Goal: Information Seeking & Learning: Learn about a topic

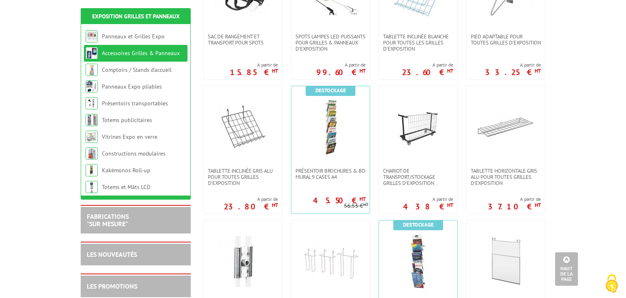
scroll to position [321, 0]
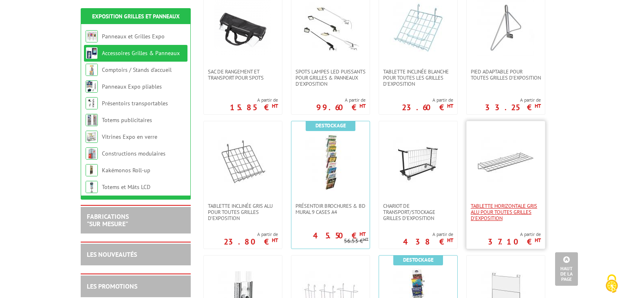
click at [500, 214] on span "Tablette horizontale gris alu pour toutes grilles d'exposition" at bounding box center [506, 212] width 70 height 18
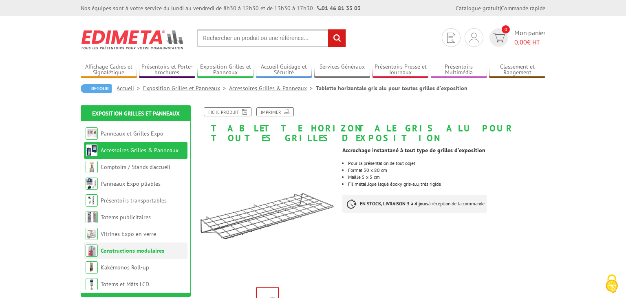
click at [152, 248] on link "Constructions modulaires" at bounding box center [133, 250] width 64 height 7
click at [117, 235] on link "Vitrines Expo en verre" at bounding box center [128, 233] width 55 height 7
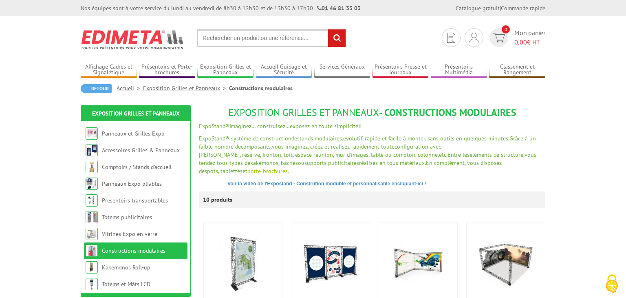
click at [248, 167] on span "et" at bounding box center [245, 170] width 5 height 7
click at [116, 133] on link "Panneaux et Grilles Expo" at bounding box center [133, 133] width 62 height 7
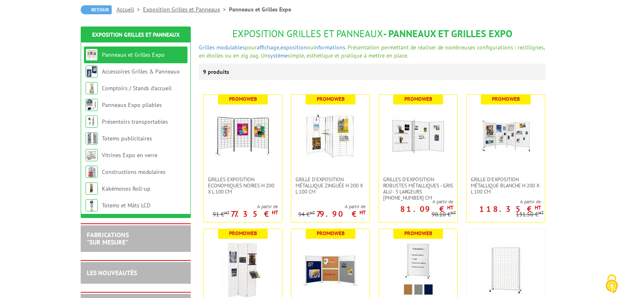
scroll to position [82, 0]
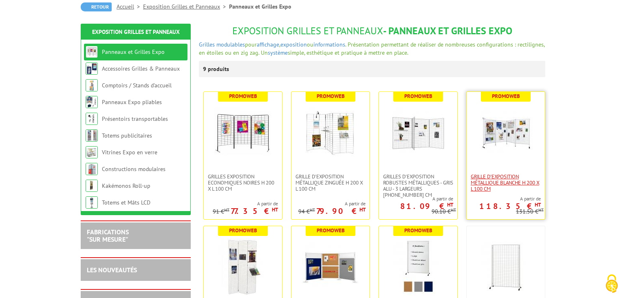
click at [486, 179] on span "Grille d'exposition métallique blanche H 200 x L 100 cm" at bounding box center [506, 182] width 70 height 18
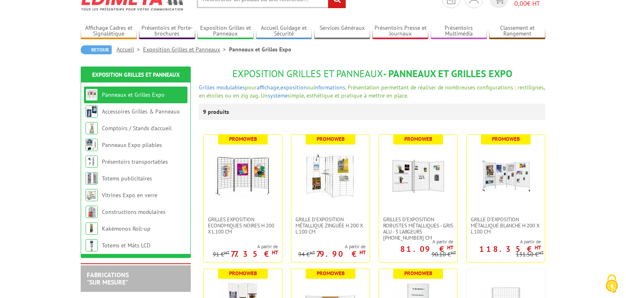
scroll to position [36, 0]
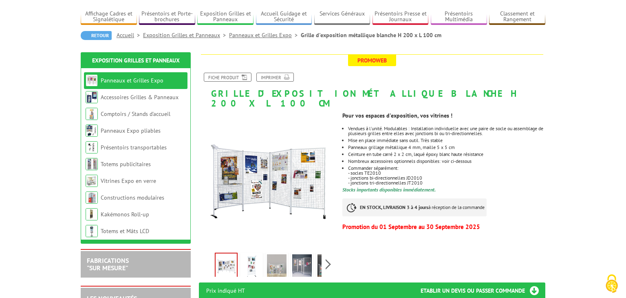
scroll to position [55, 0]
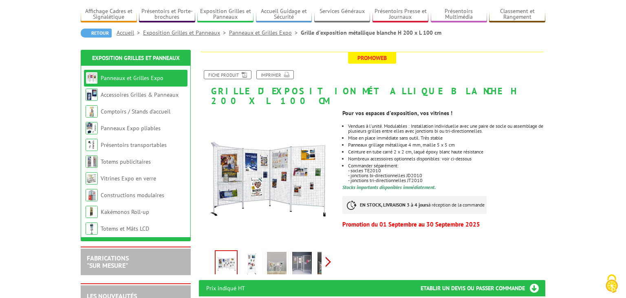
click at [326, 253] on div "Previous Next" at bounding box center [267, 261] width 137 height 29
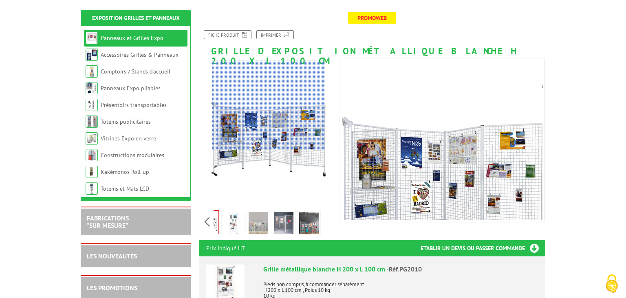
scroll to position [96, 0]
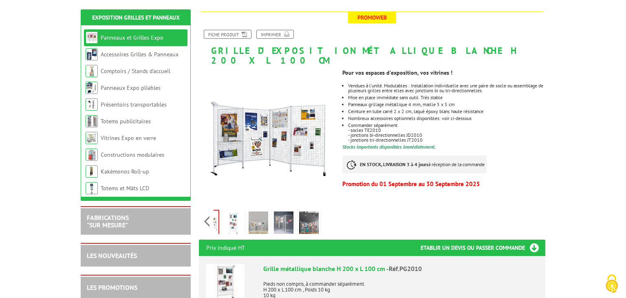
click at [264, 216] on img at bounding box center [259, 223] width 20 height 25
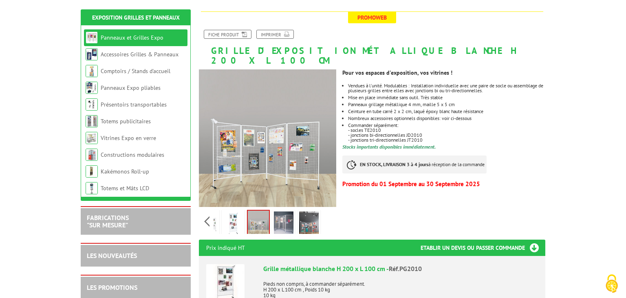
click at [277, 219] on img at bounding box center [284, 223] width 20 height 25
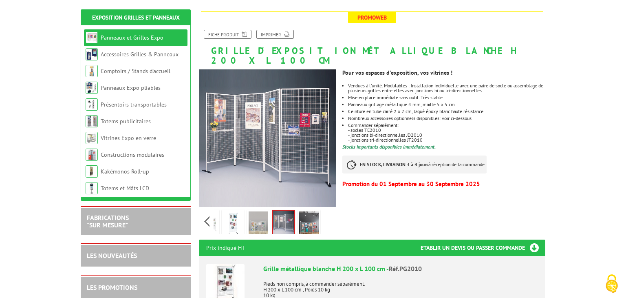
click at [310, 215] on img at bounding box center [309, 223] width 20 height 25
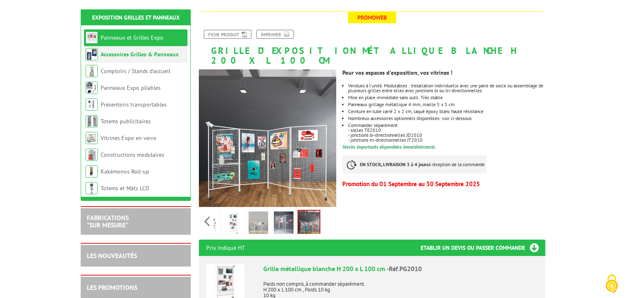
click at [107, 57] on link "Accessoires Grilles & Panneaux" at bounding box center [140, 54] width 78 height 7
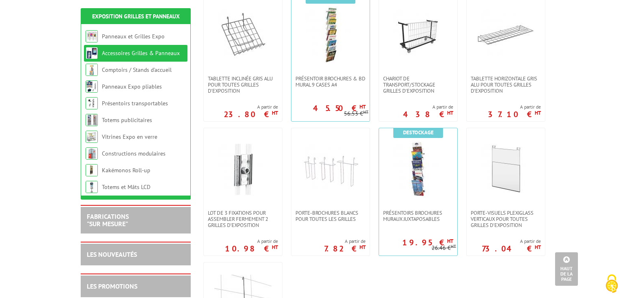
scroll to position [460, 0]
